Goal: Task Accomplishment & Management: Complete application form

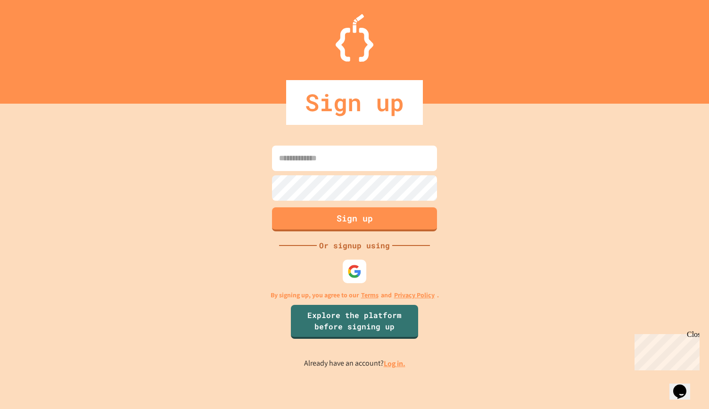
click at [343, 166] on input at bounding box center [354, 158] width 165 height 25
type input "**********"
click at [340, 222] on button "Sign up" at bounding box center [355, 218] width 168 height 25
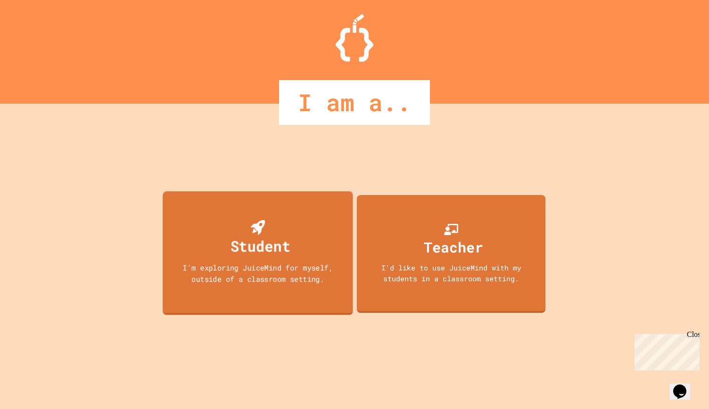
click at [256, 236] on div "Student" at bounding box center [260, 246] width 60 height 22
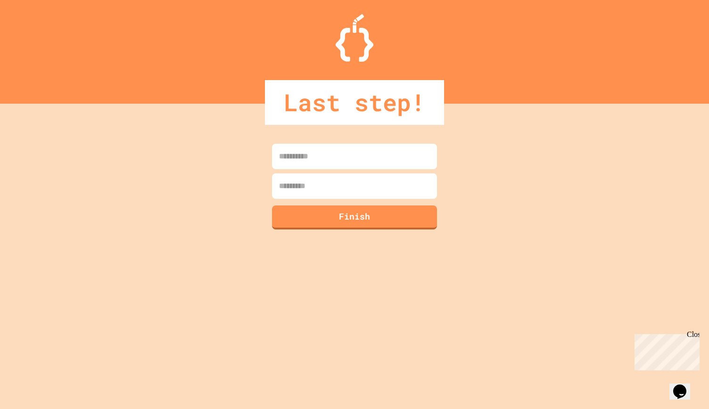
click at [364, 161] on input at bounding box center [354, 156] width 165 height 25
type input "******"
click at [352, 183] on input at bounding box center [354, 186] width 165 height 25
type input "******"
click at [337, 218] on button "Finish" at bounding box center [354, 218] width 165 height 24
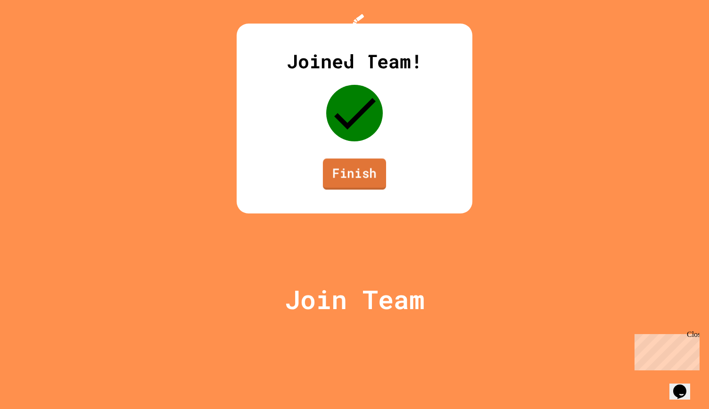
click at [347, 190] on link "Finish" at bounding box center [354, 173] width 63 height 31
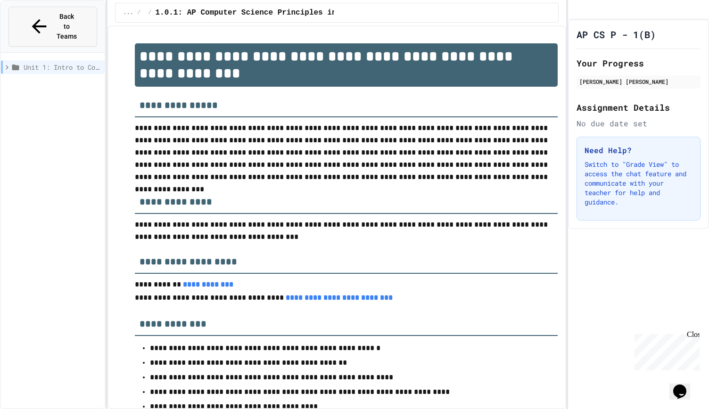
click at [59, 13] on span "Back to Teams" at bounding box center [67, 27] width 22 height 30
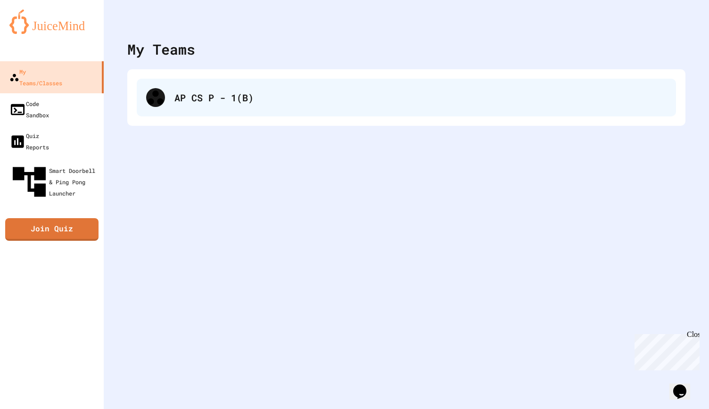
click at [192, 91] on div "AP CS P - 1(B)" at bounding box center [420, 98] width 492 height 14
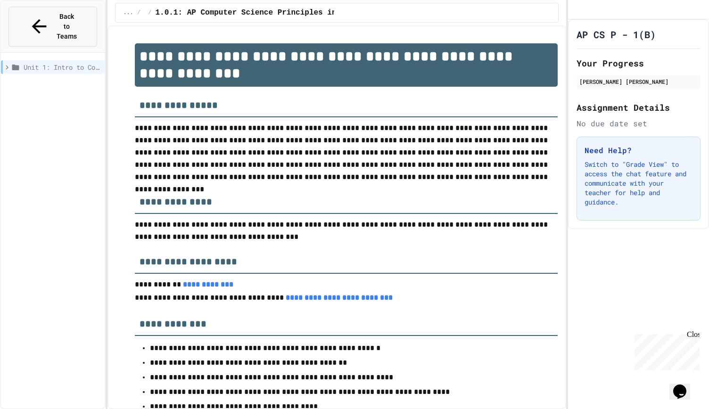
click at [56, 17] on span "Back to Teams" at bounding box center [67, 27] width 22 height 30
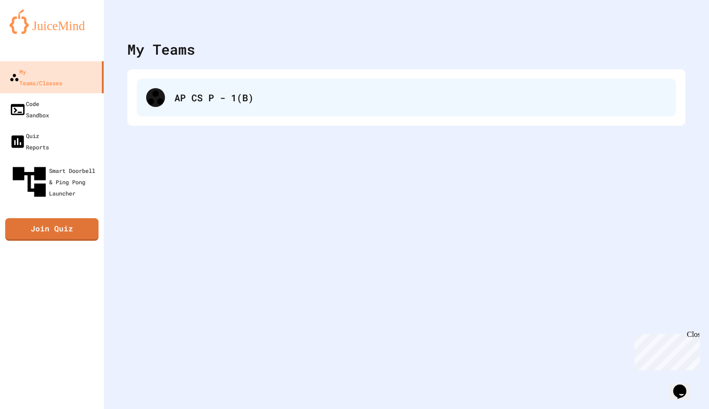
click at [169, 111] on div "AP CS P - 1(B)" at bounding box center [406, 98] width 539 height 38
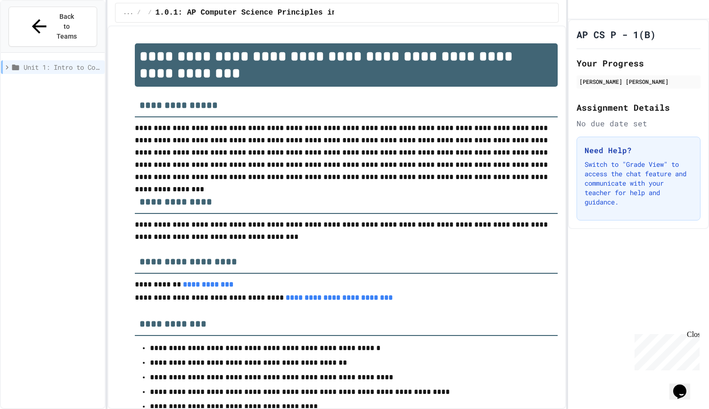
click at [76, 62] on span "Unit 1: Intro to Computer Science" at bounding box center [62, 67] width 77 height 10
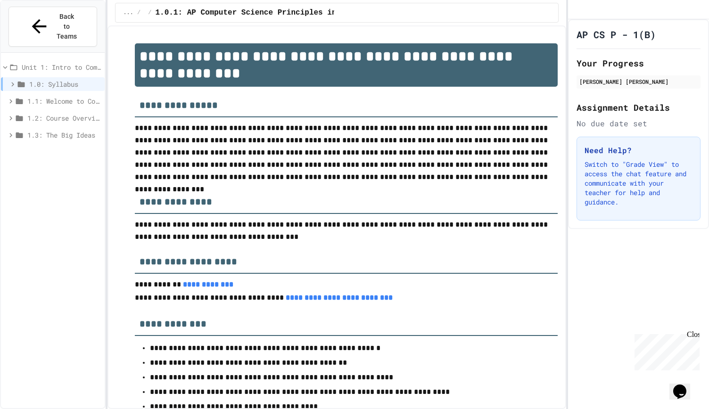
click at [13, 97] on icon at bounding box center [11, 101] width 8 height 8
